Goal: Check status

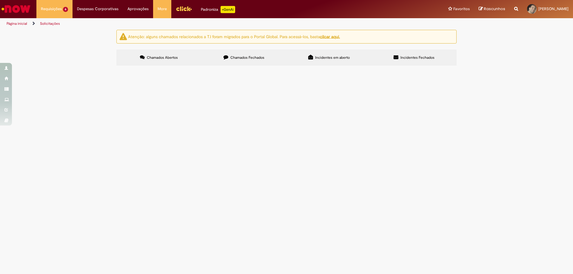
click at [0, 0] on span "R13460980" at bounding box center [0, 0] width 0 height 0
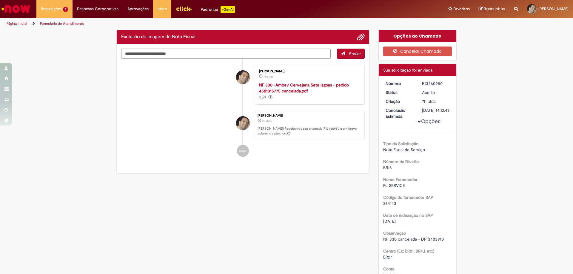
click at [286, 87] on strong "NF 330 -Ambev Cervejaria Sete lagoas - pedido 4501315775 cancelada.pdf" at bounding box center [304, 87] width 90 height 11
click at [276, 87] on strong "NF 330 -Ambev Cervejaria Sete lagoas - pedido 4501315775 cancelada.pdf" at bounding box center [304, 87] width 90 height 11
